Goal: Obtain resource: Download file/media

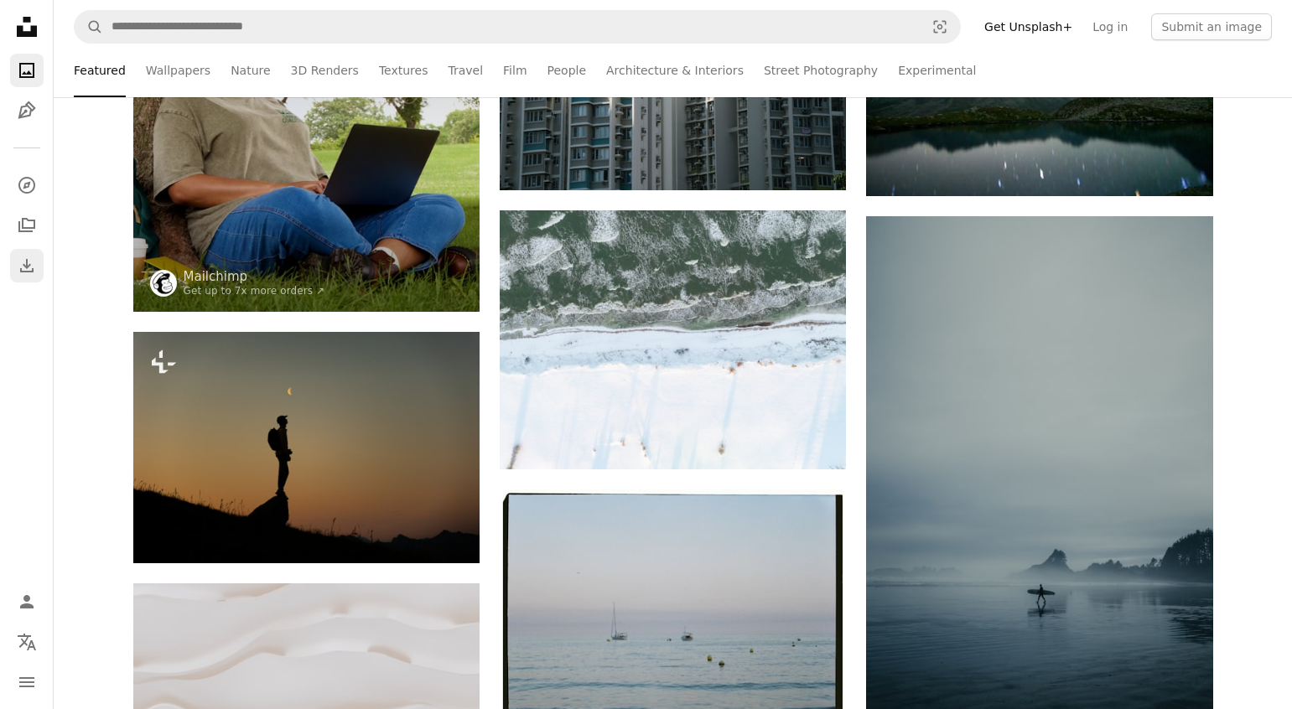
scroll to position [485, 0]
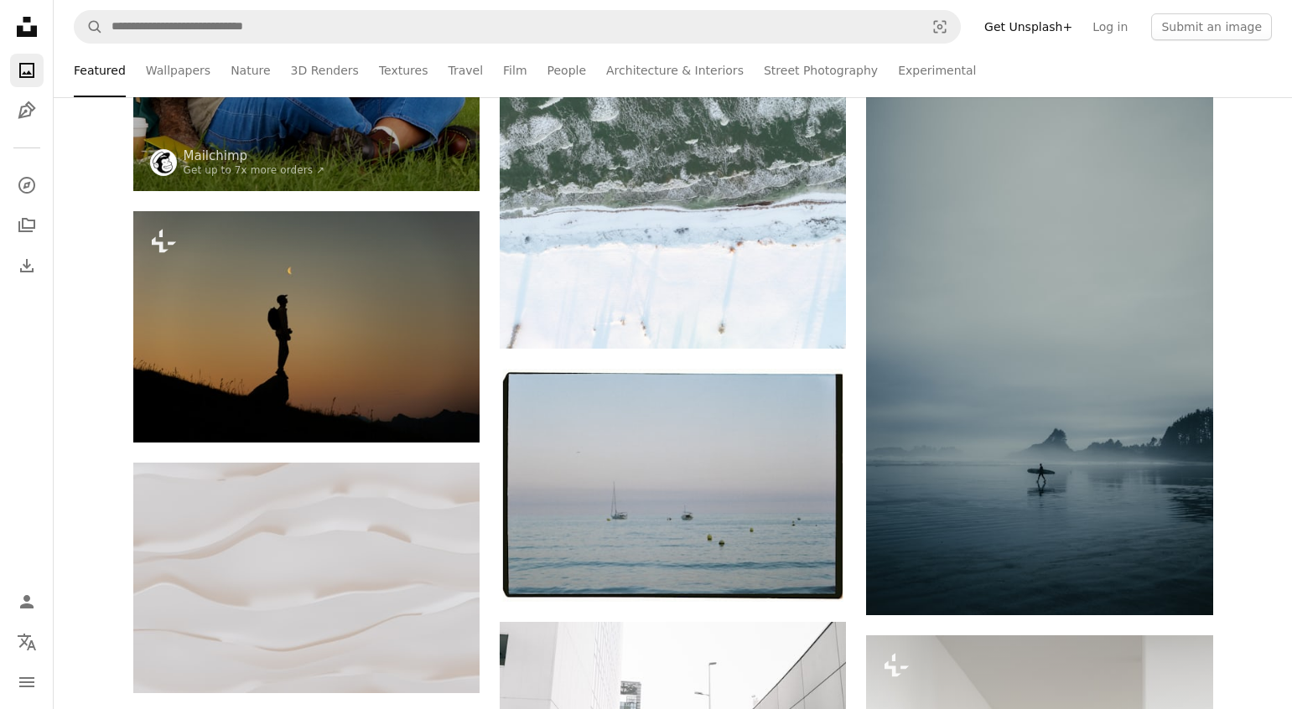
scroll to position [607, 0]
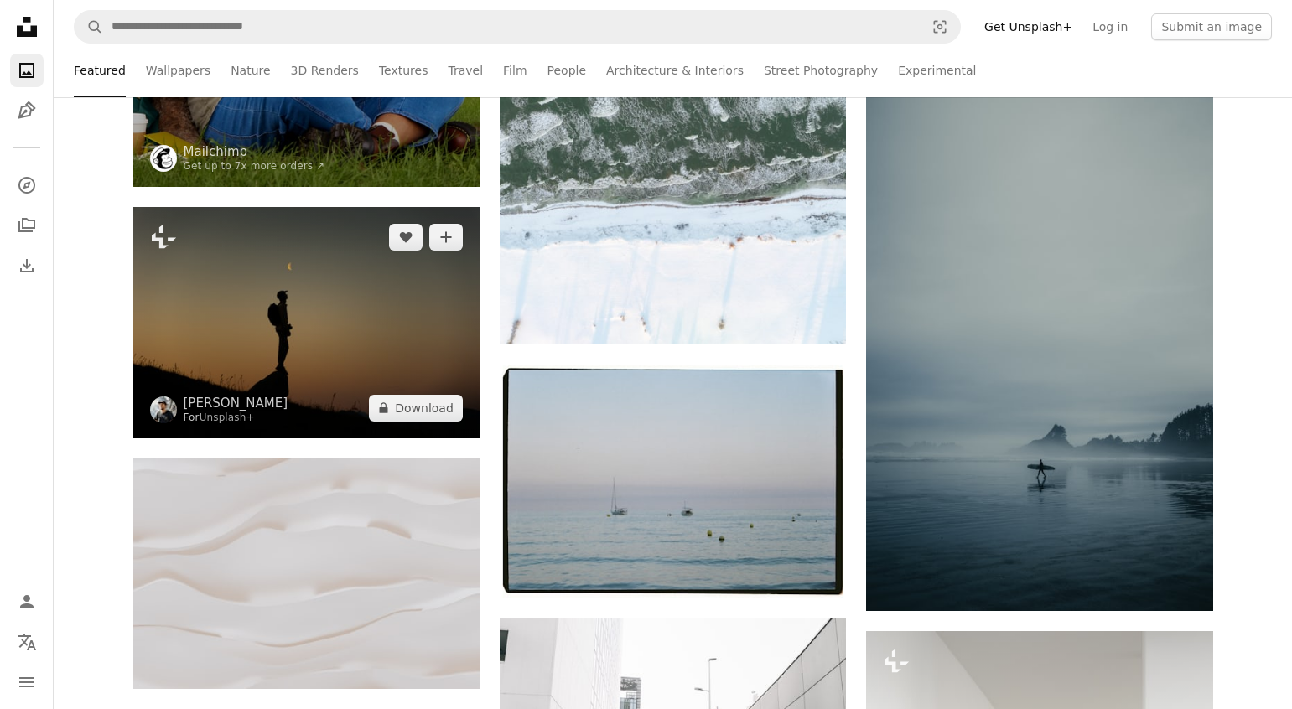
click at [313, 319] on img at bounding box center [306, 322] width 346 height 231
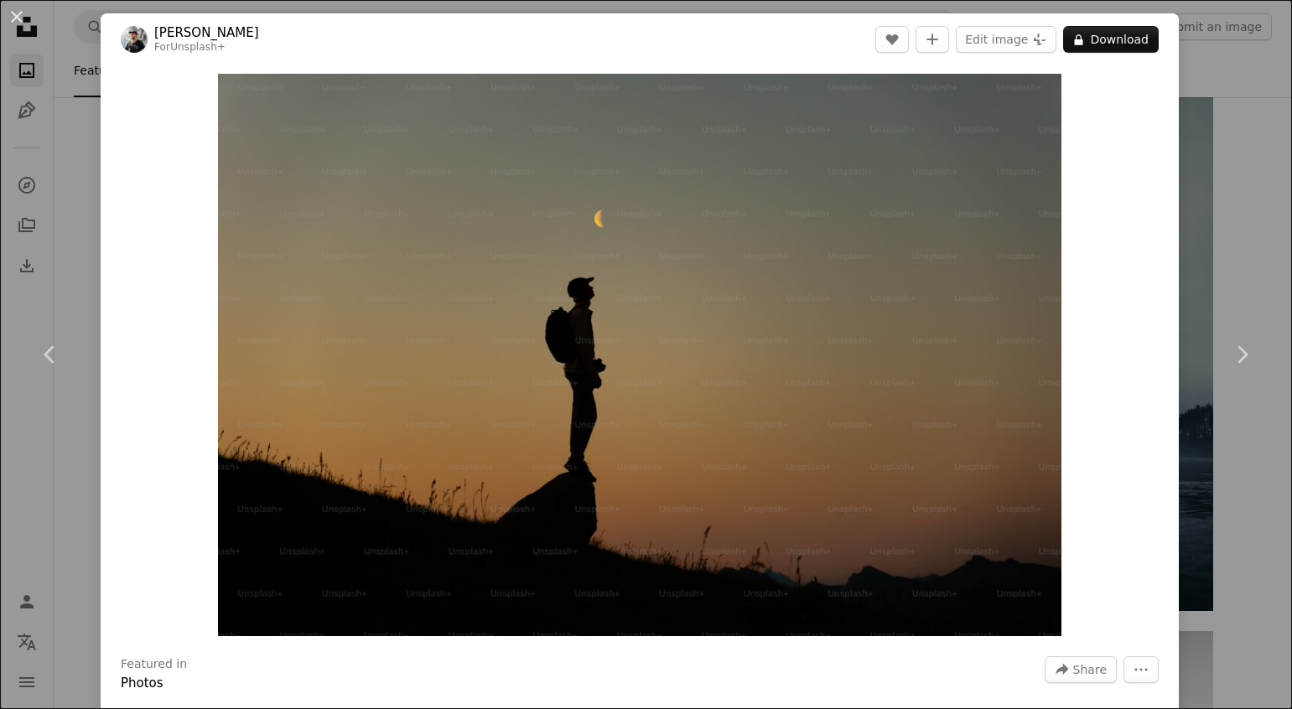
click at [1115, 154] on div "Zoom in" at bounding box center [640, 354] width 1078 height 579
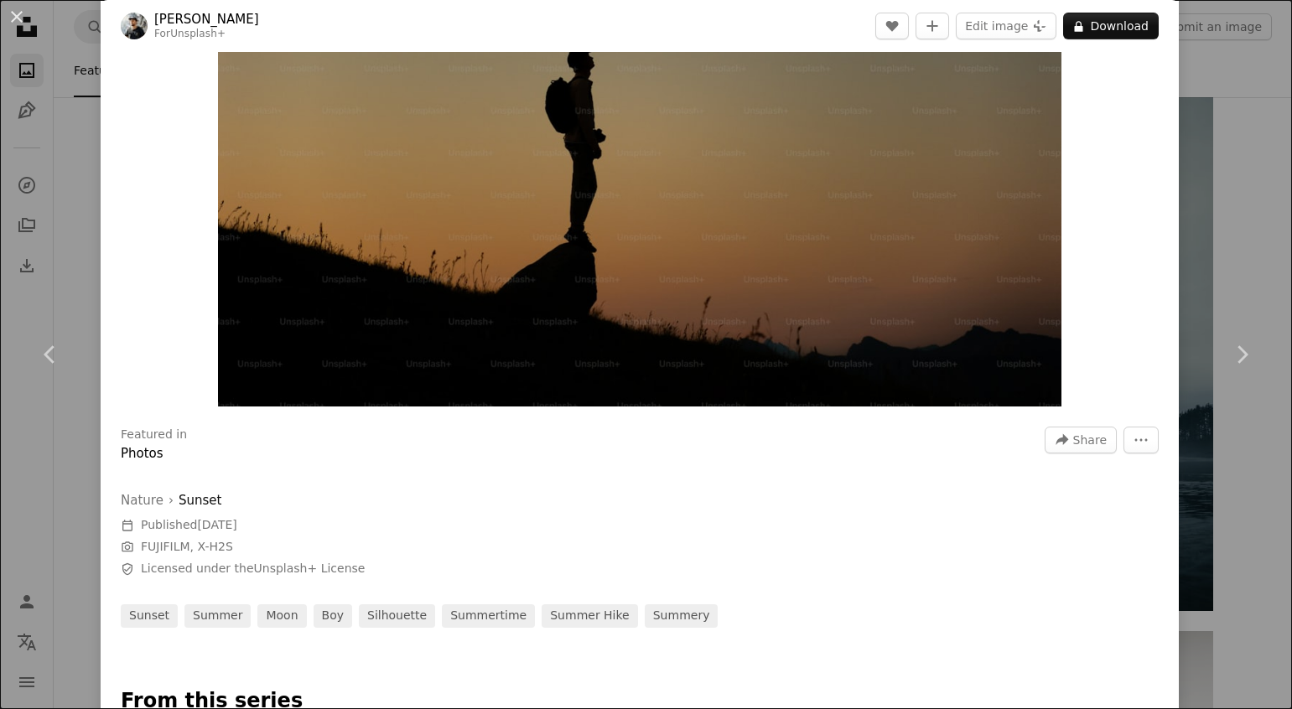
scroll to position [236, 0]
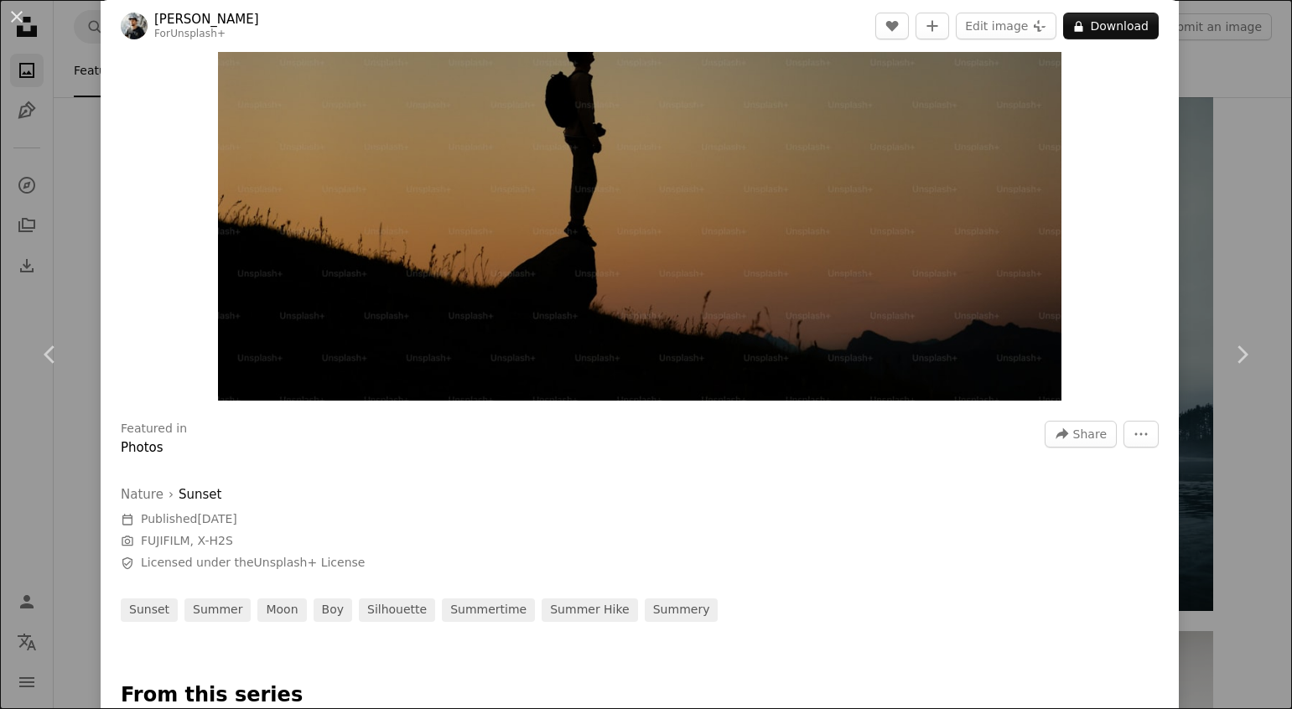
click at [1243, 267] on div "An X shape Chevron left Chevron right [PERSON_NAME] For Unsplash+ A heart A plu…" at bounding box center [646, 354] width 1292 height 709
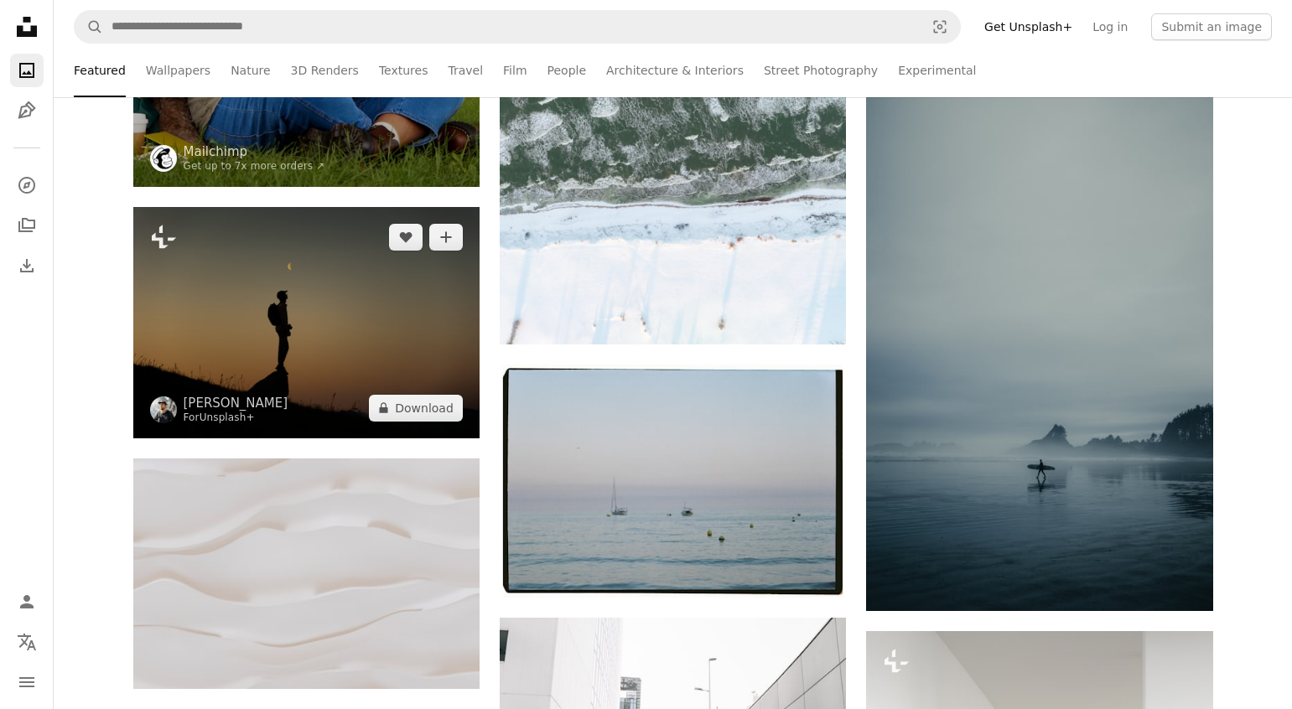
click at [231, 419] on link "Unsplash+" at bounding box center [227, 418] width 55 height 12
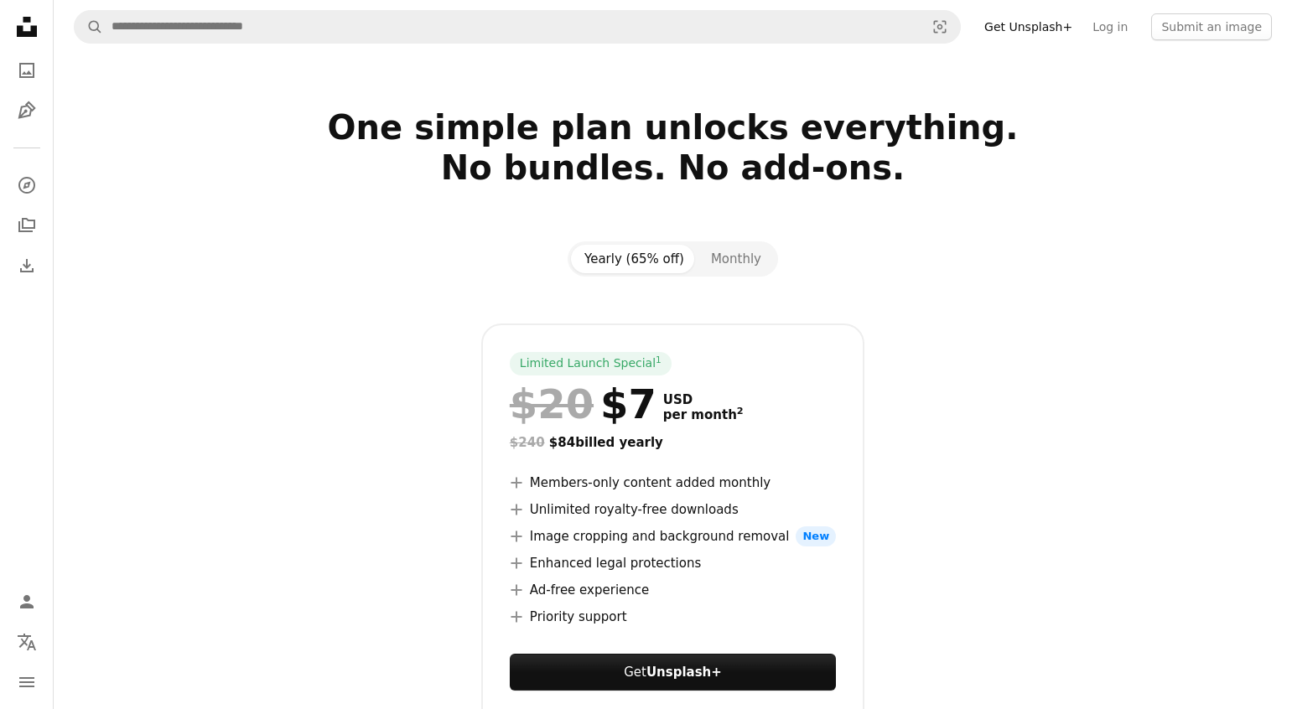
scroll to position [607, 0]
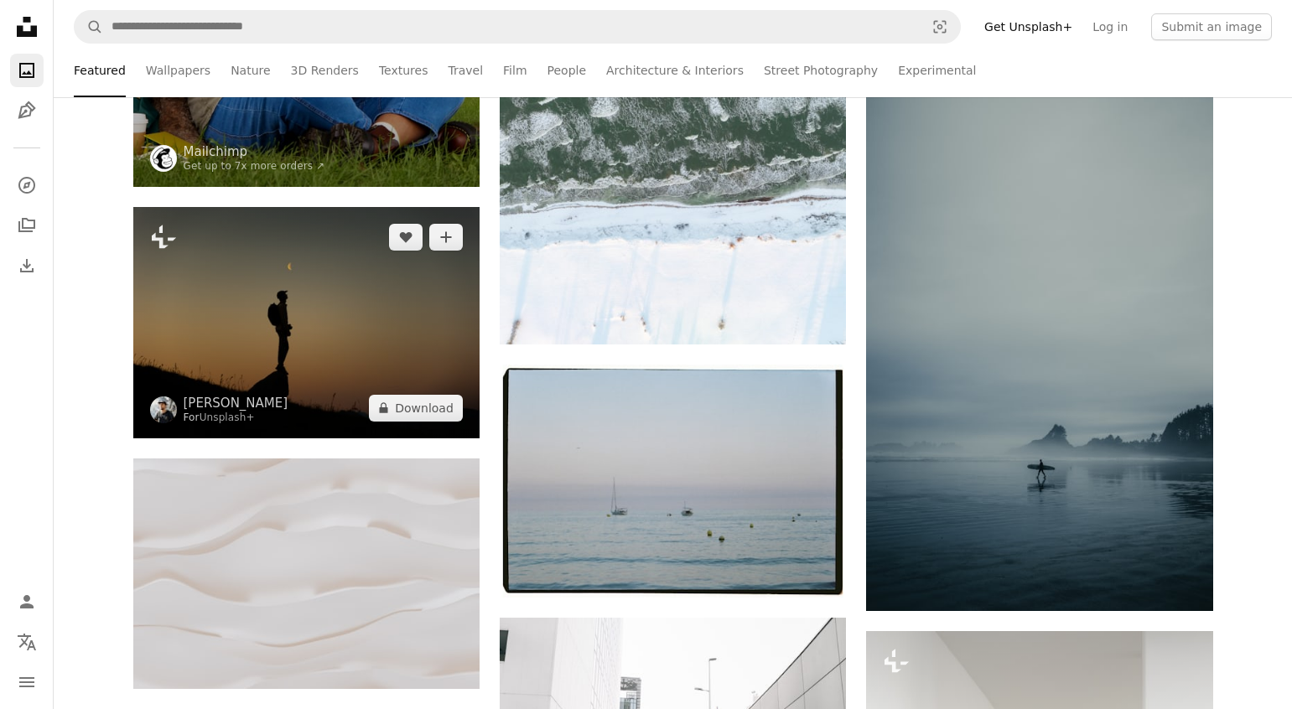
click at [328, 320] on img at bounding box center [306, 322] width 346 height 231
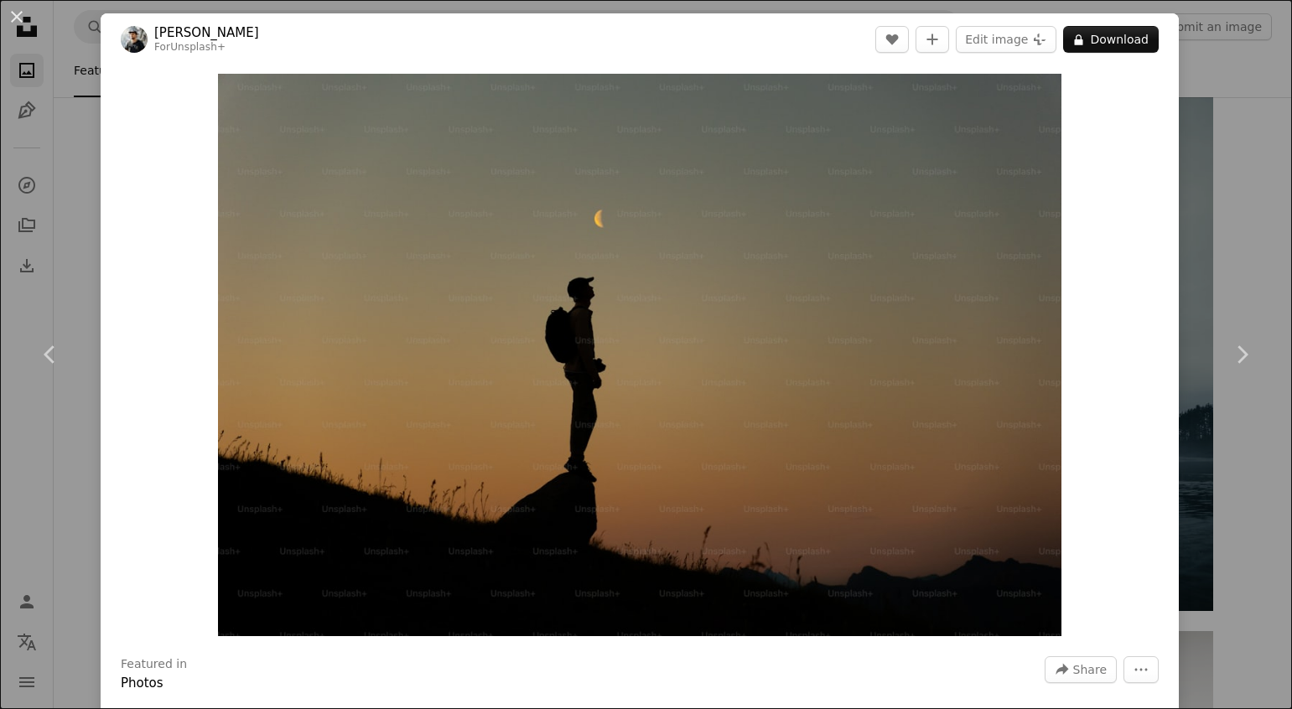
click at [1104, 364] on div "Zoom in" at bounding box center [640, 354] width 1078 height 579
click at [1124, 322] on div "Zoom in" at bounding box center [640, 354] width 1078 height 579
click at [1119, 349] on div "Zoom in" at bounding box center [640, 354] width 1078 height 579
click at [1213, 96] on div "An X shape Chevron left Chevron right [PERSON_NAME] For Unsplash+ A heart A plu…" at bounding box center [646, 354] width 1292 height 709
